Goal: Task Accomplishment & Management: Manage account settings

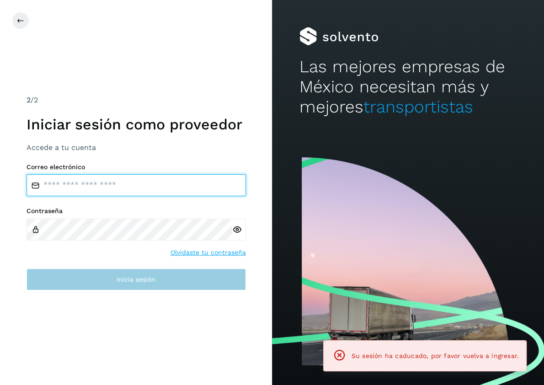
type input "**********"
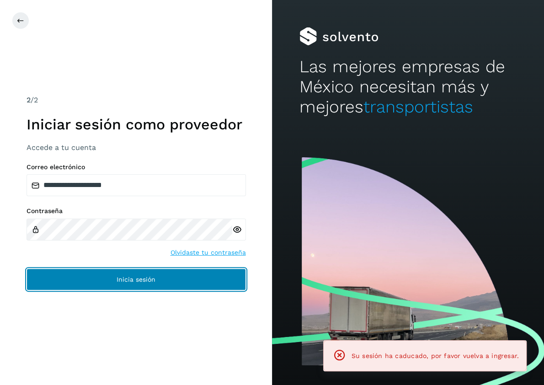
click at [181, 281] on button "Inicia sesión" at bounding box center [136, 279] width 219 height 22
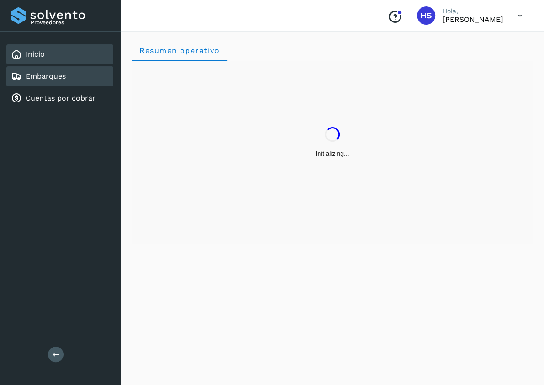
click at [48, 80] on link "Embarques" at bounding box center [46, 76] width 40 height 9
